Goal: Obtain resource: Download file/media

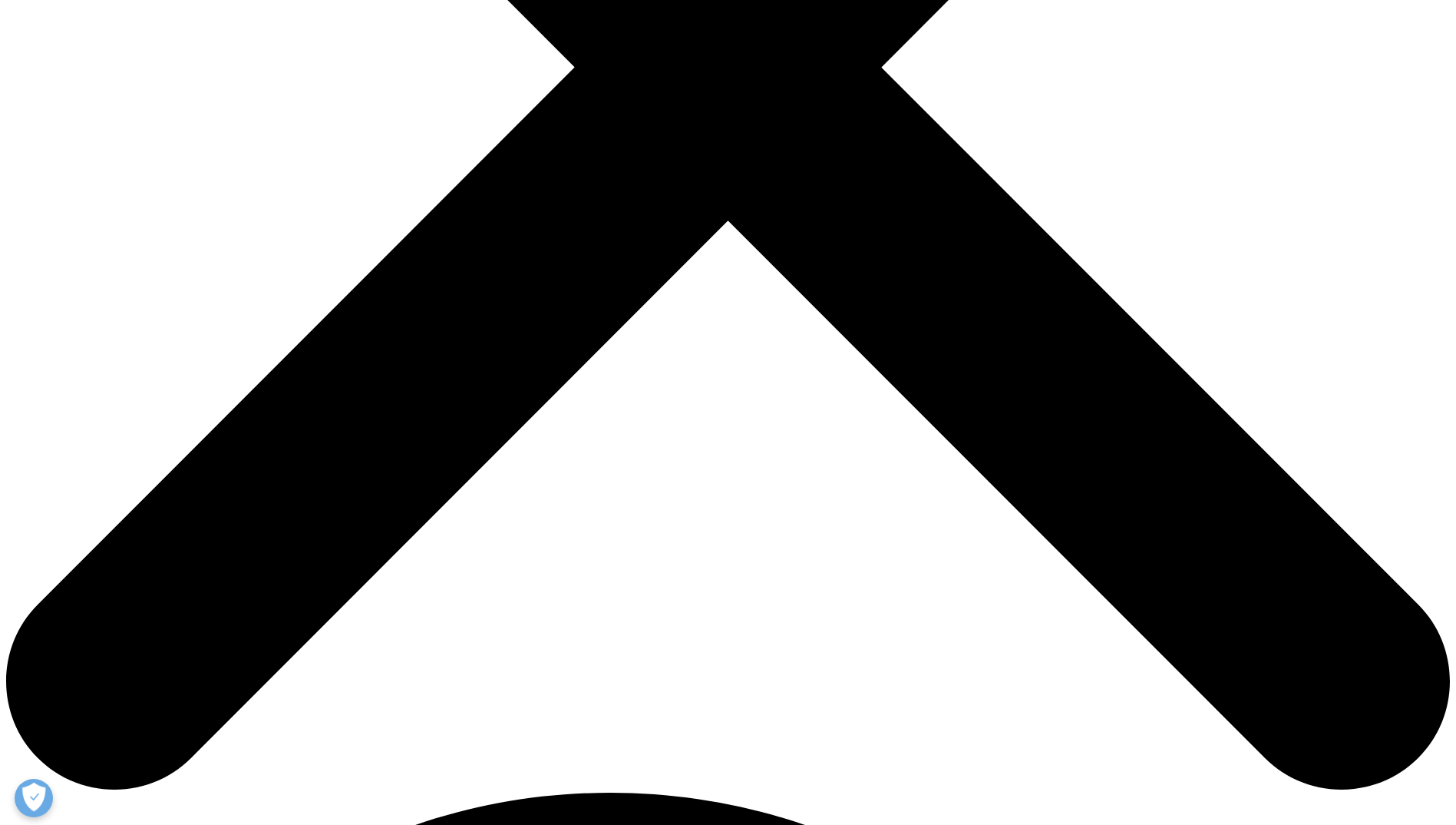
scroll to position [691, 0]
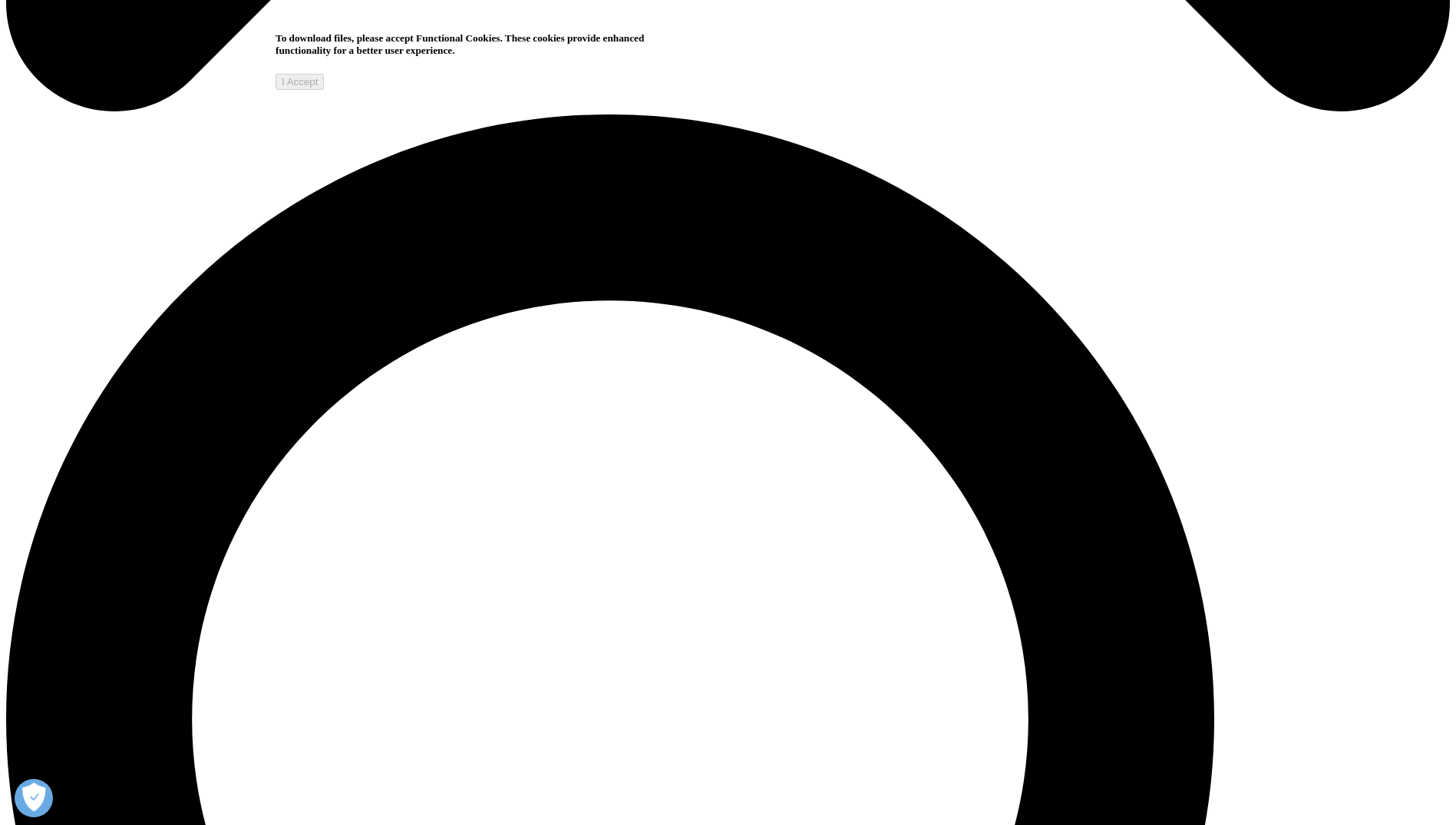
scroll to position [1382, 0]
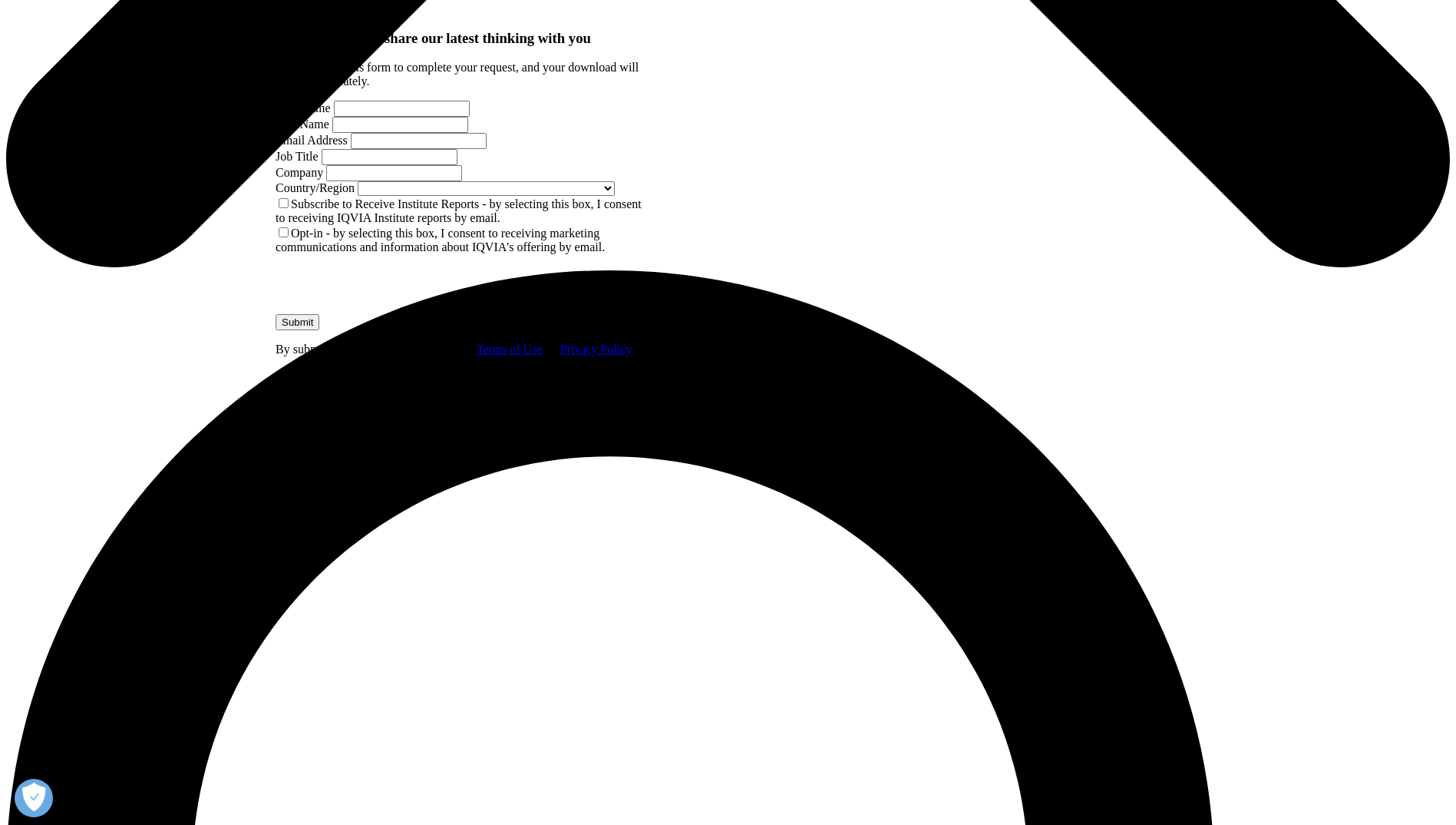
scroll to position [1152, 0]
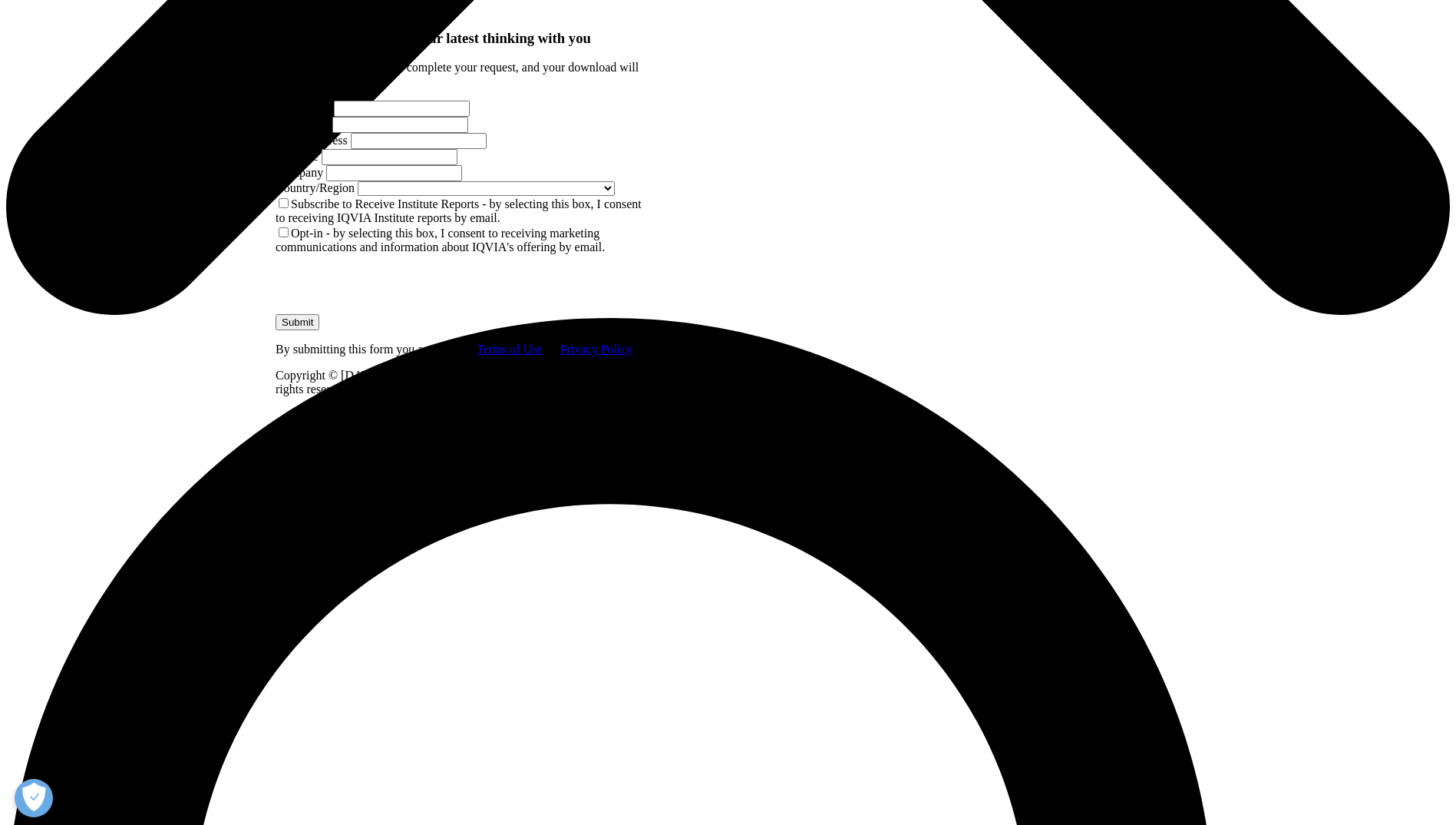
click at [399, 117] on input "First Name" at bounding box center [402, 108] width 136 height 16
type input "[PERSON_NAME]"
type input "[PERSON_NAME][EMAIL_ADDRESS][PERSON_NAME][DOMAIN_NAME]"
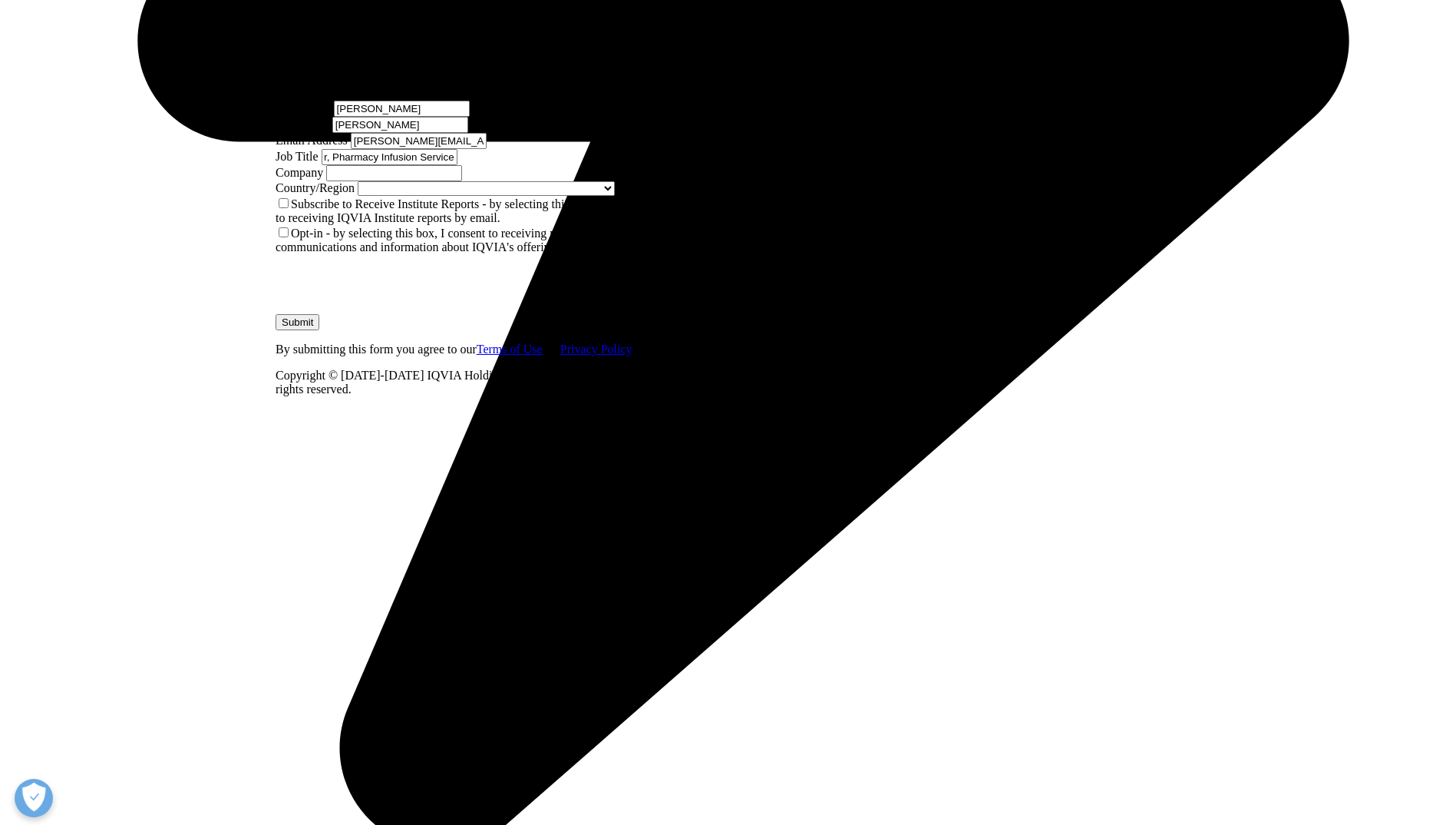
scroll to position [0, 157]
type input "System Director, Pharmacy Infusion Services"
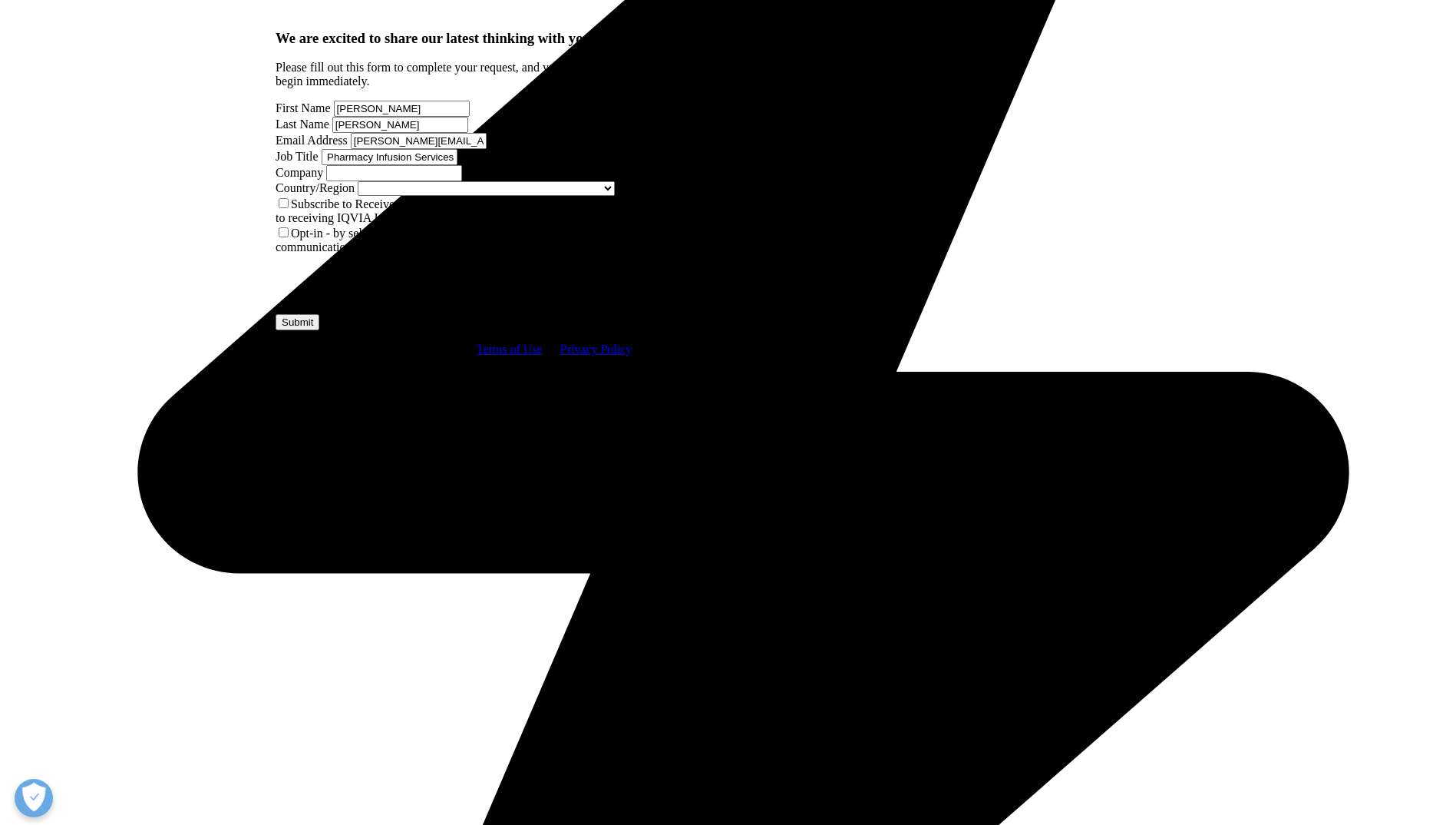
click at [399, 181] on input "Company" at bounding box center [393, 173] width 136 height 16
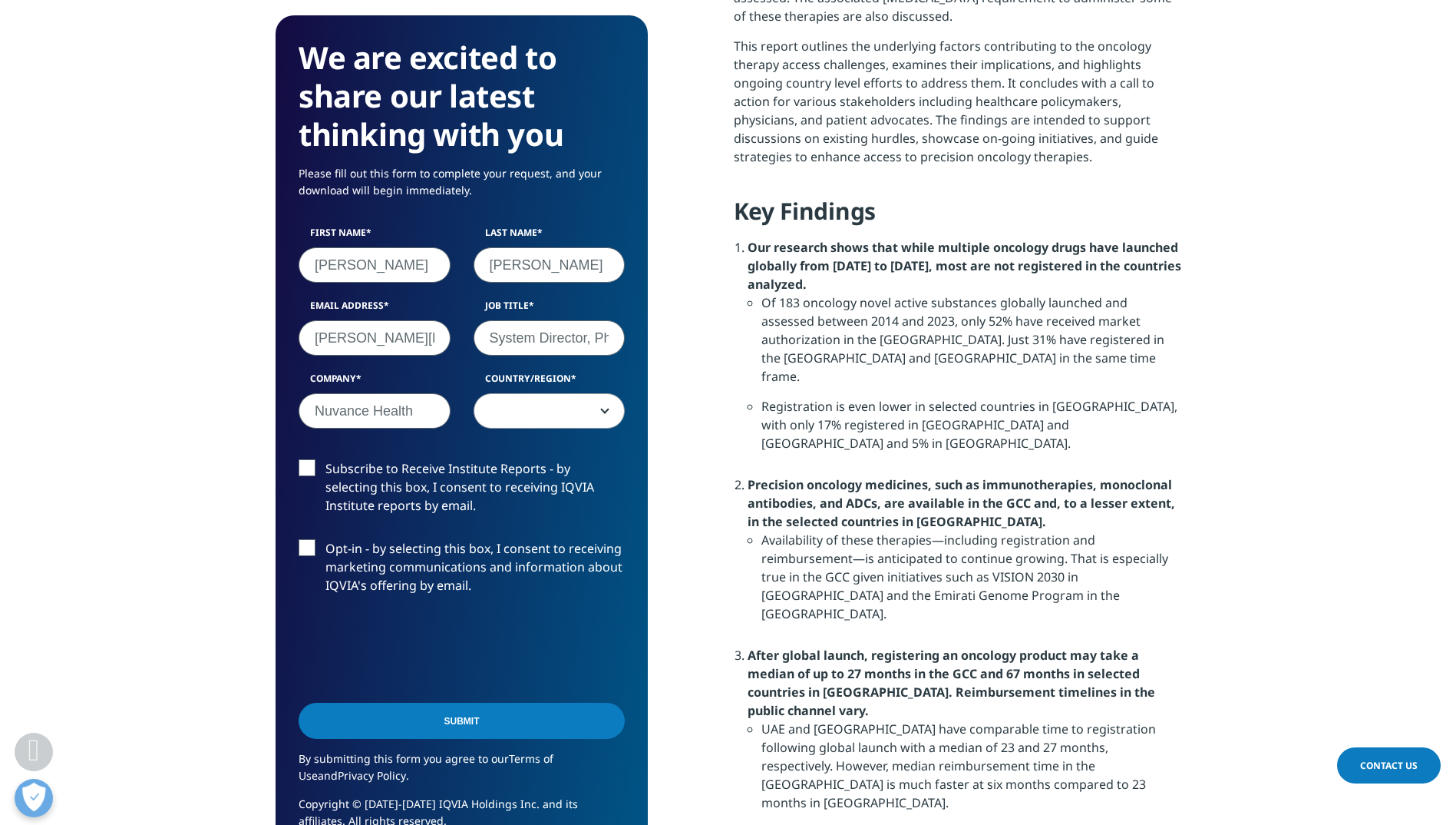
type input "Nuvance Health"
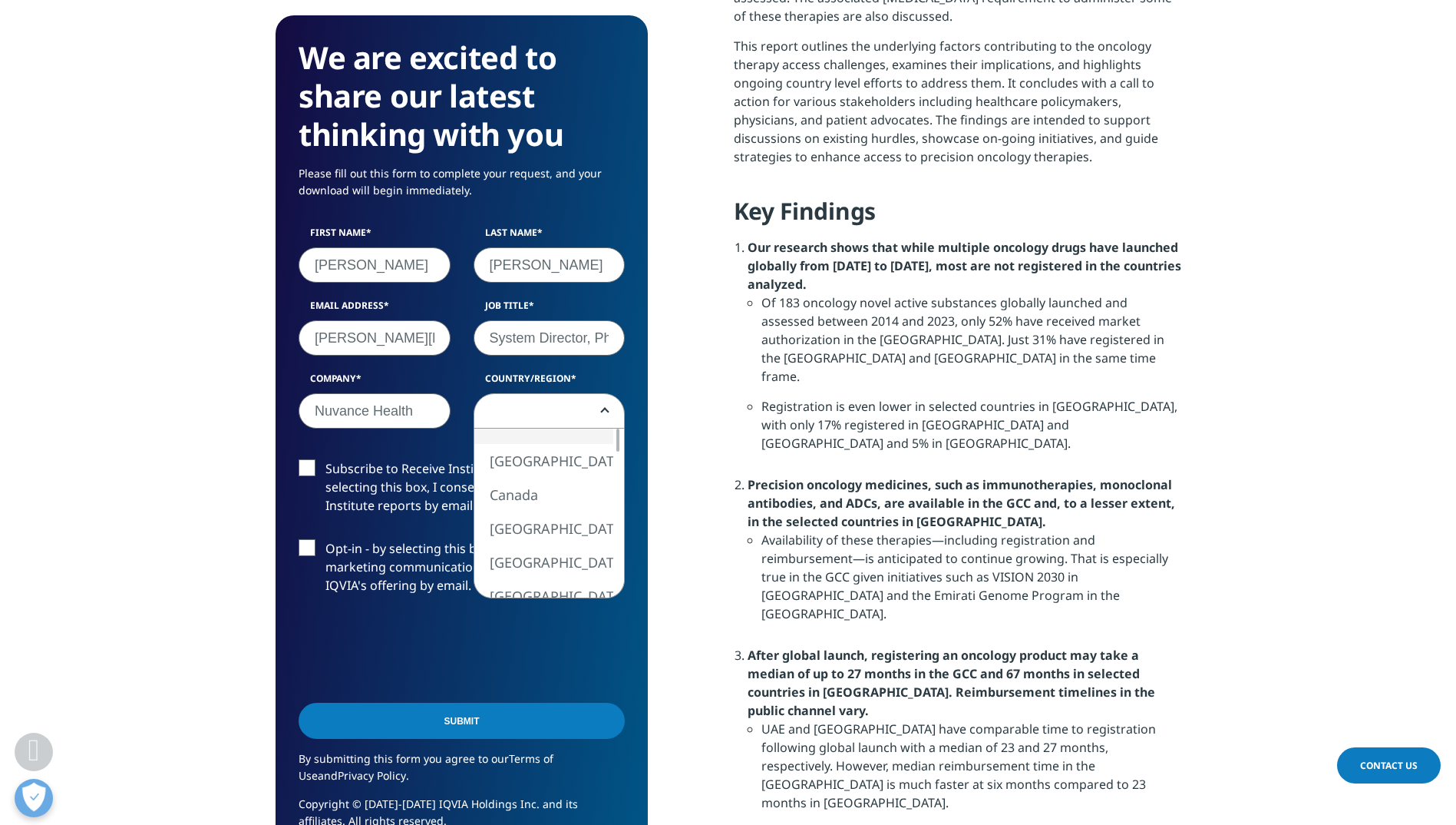
click at [580, 416] on span at bounding box center [549, 412] width 150 height 36
select select "[GEOGRAPHIC_DATA]"
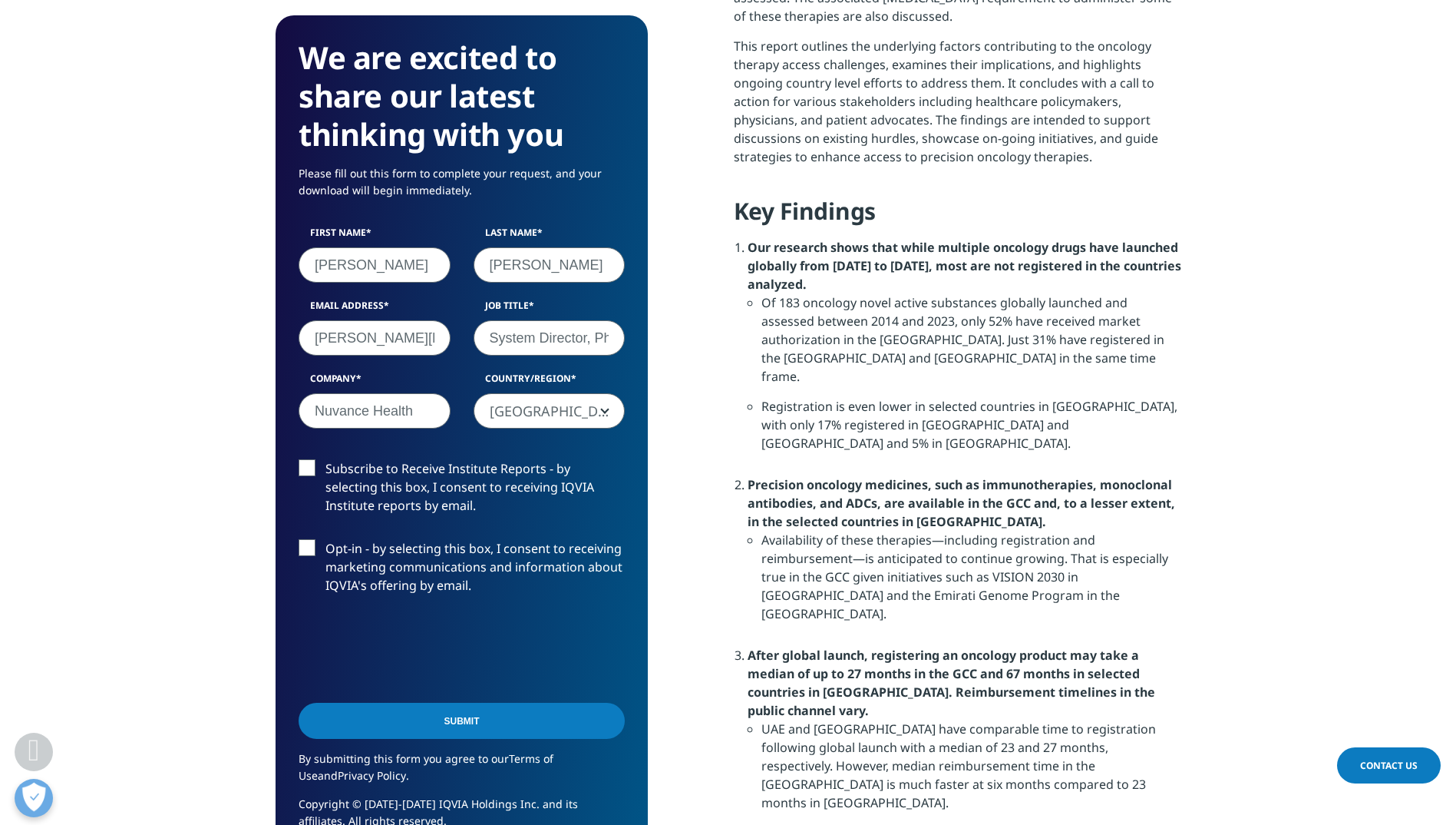
click at [376, 490] on label "Subscribe to Receive Institute Reports - by selecting this box, I consent to re…" at bounding box center [462, 491] width 326 height 64
click at [325, 459] on input "Subscribe to Receive Institute Reports - by selecting this box, I consent to re…" at bounding box center [325, 459] width 0 height 0
click at [412, 567] on label "Opt-in - by selecting this box, I consent to receiving marketing communications…" at bounding box center [462, 571] width 326 height 64
click at [325, 539] on input "Opt-in - by selecting this box, I consent to receiving marketing communications…" at bounding box center [325, 539] width 0 height 0
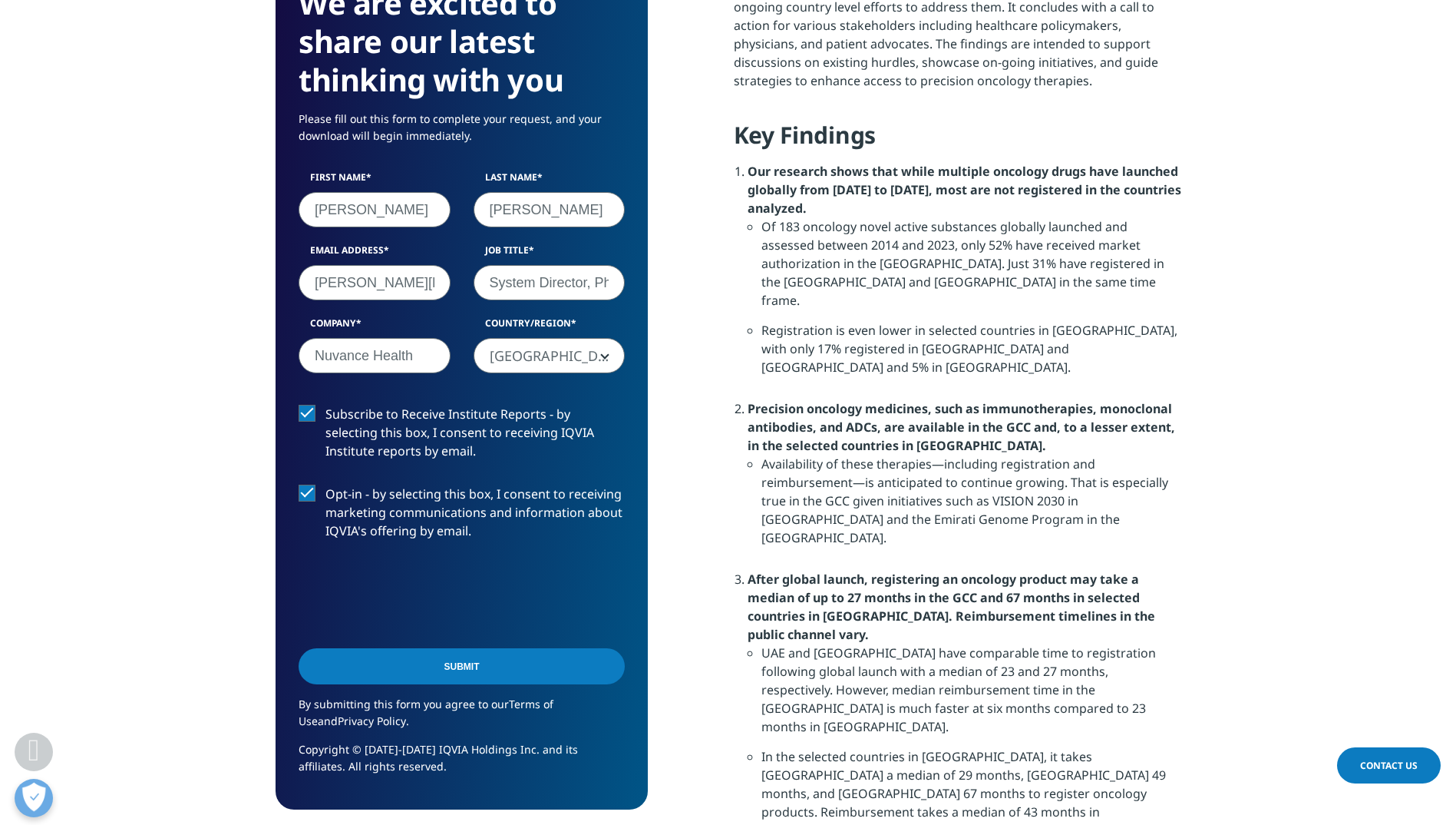
scroll to position [1228, 0]
click at [301, 492] on label "Opt-in - by selecting this box, I consent to receiving marketing communications…" at bounding box center [462, 516] width 326 height 64
click at [325, 484] on input "Opt-in - by selecting this box, I consent to receiving marketing communications…" at bounding box center [325, 484] width 0 height 0
click at [481, 668] on input "Submit" at bounding box center [462, 667] width 326 height 36
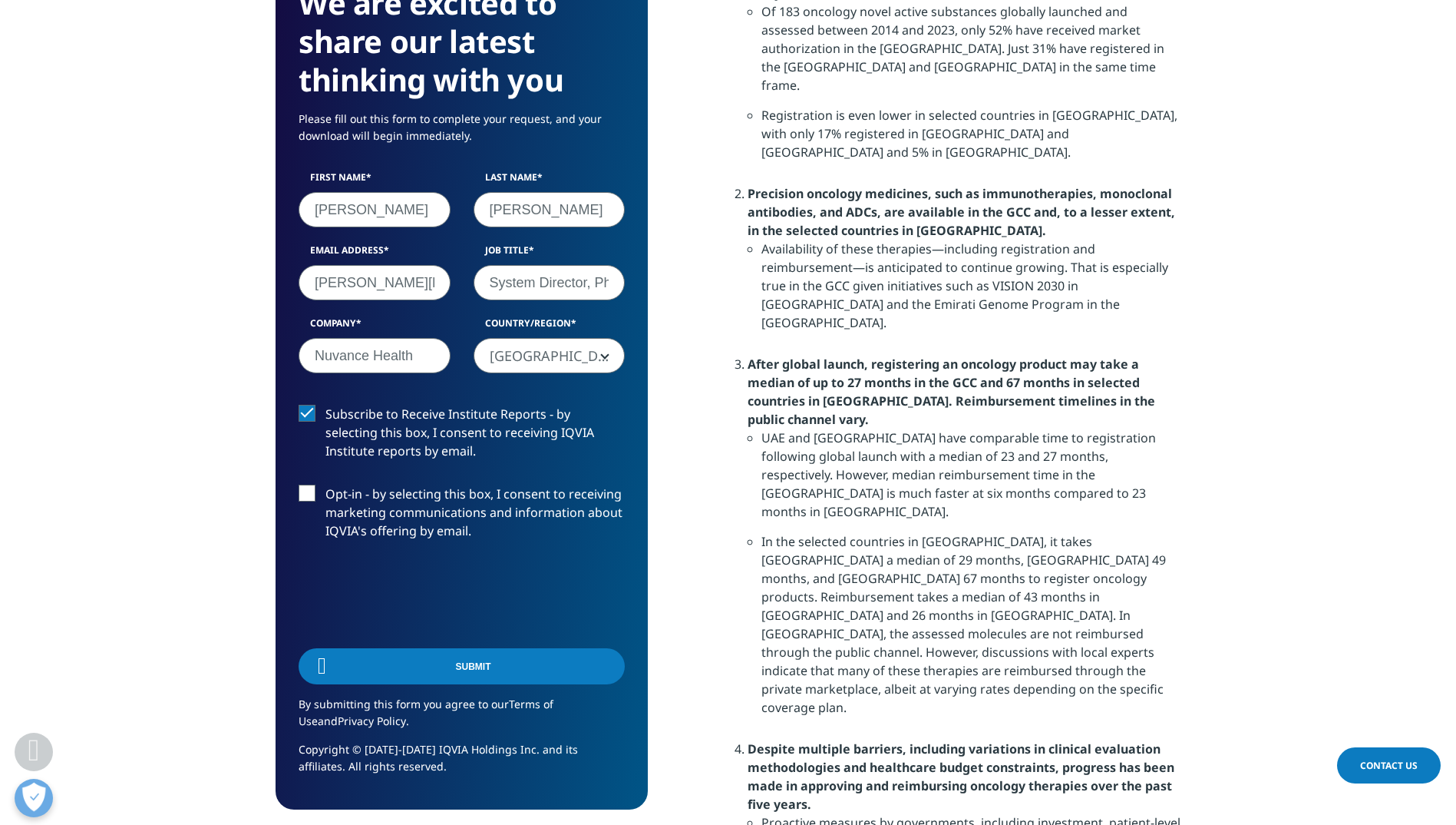
scroll to position [114, 372]
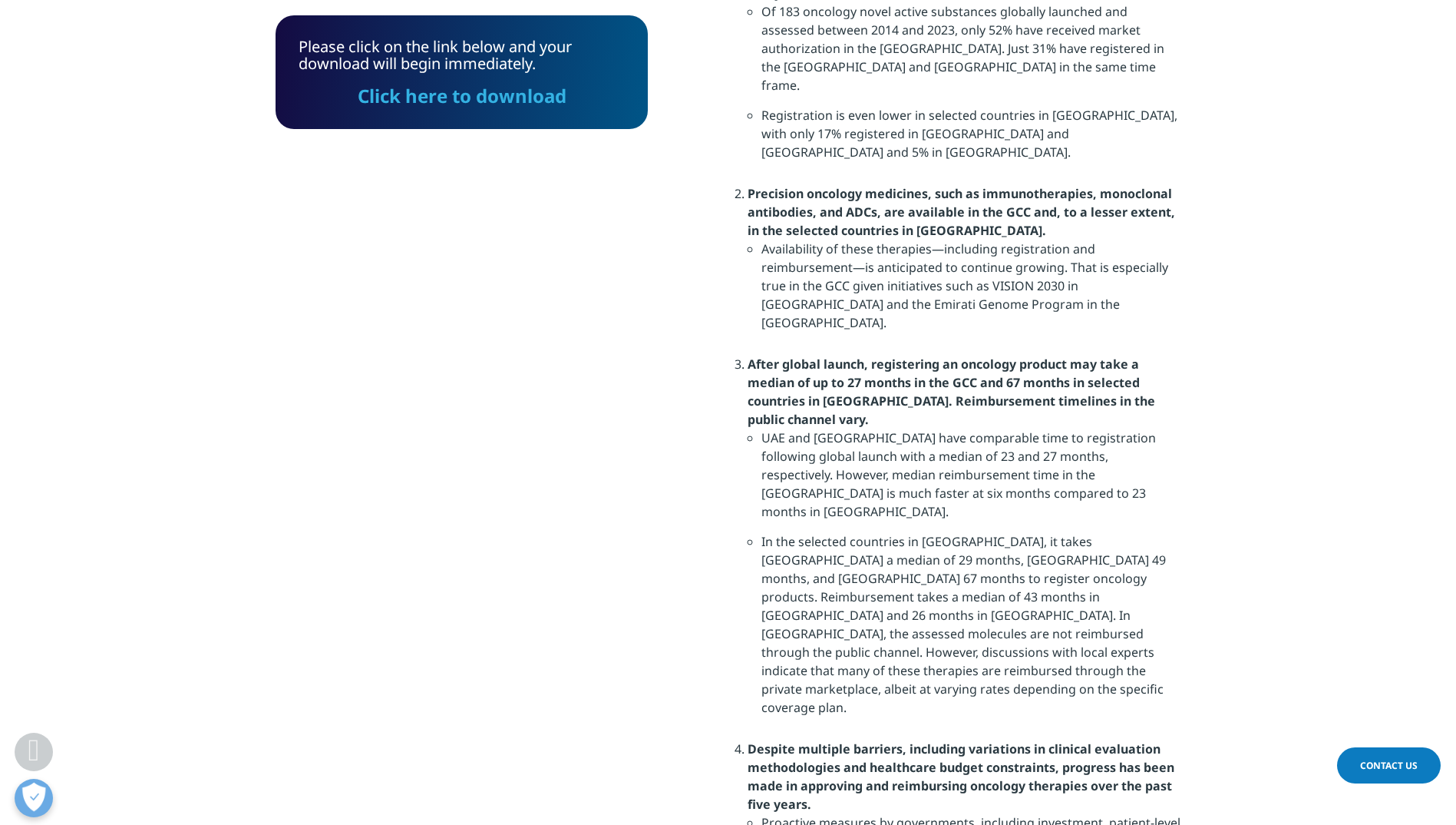
click at [451, 99] on link "Click here to download" at bounding box center [462, 96] width 209 height 25
